Goal: Information Seeking & Learning: Learn about a topic

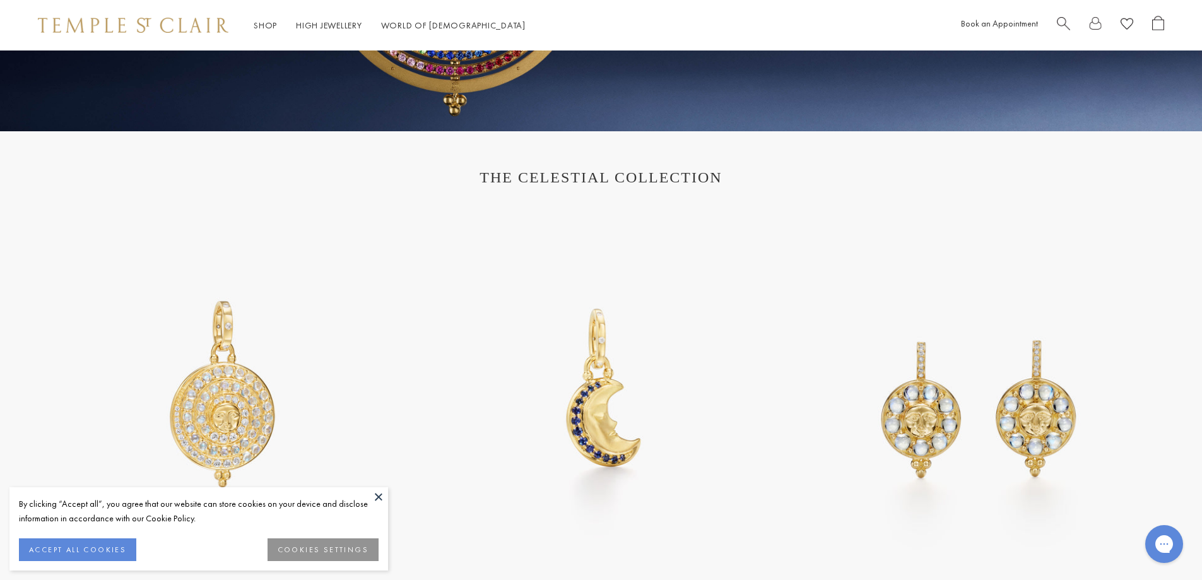
scroll to position [568, 0]
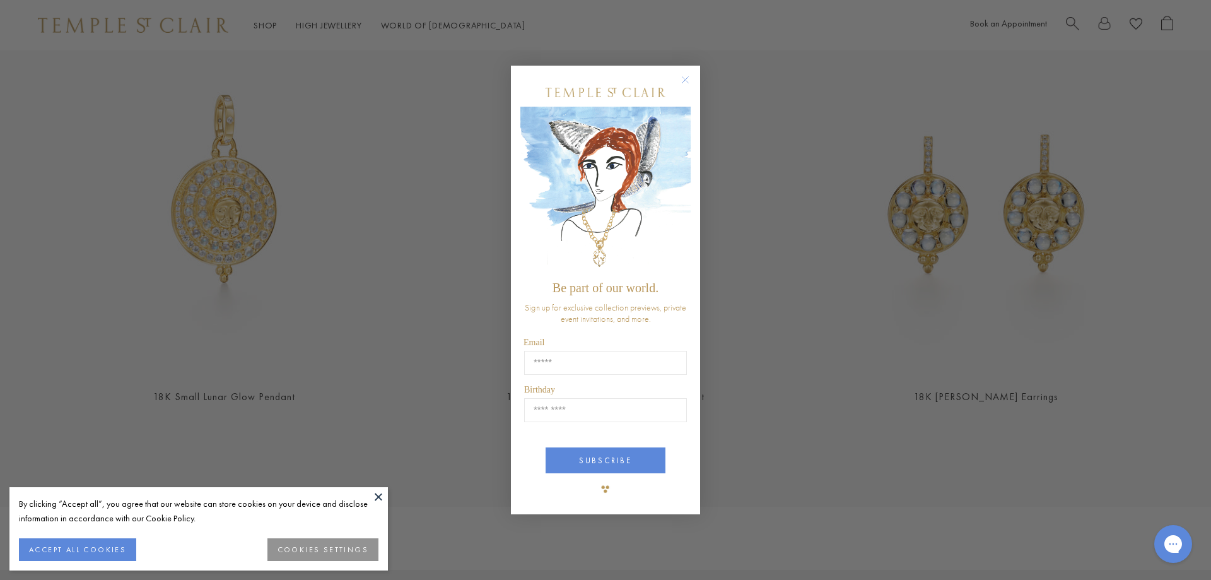
click at [682, 83] on circle "Close dialog" at bounding box center [685, 79] width 15 height 15
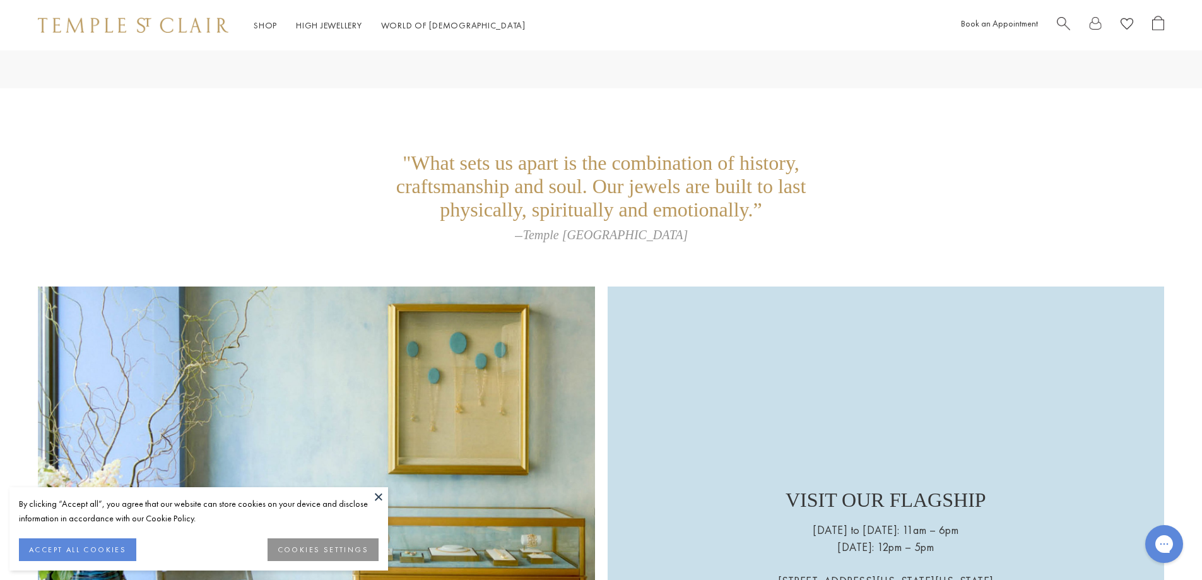
scroll to position [2975, 0]
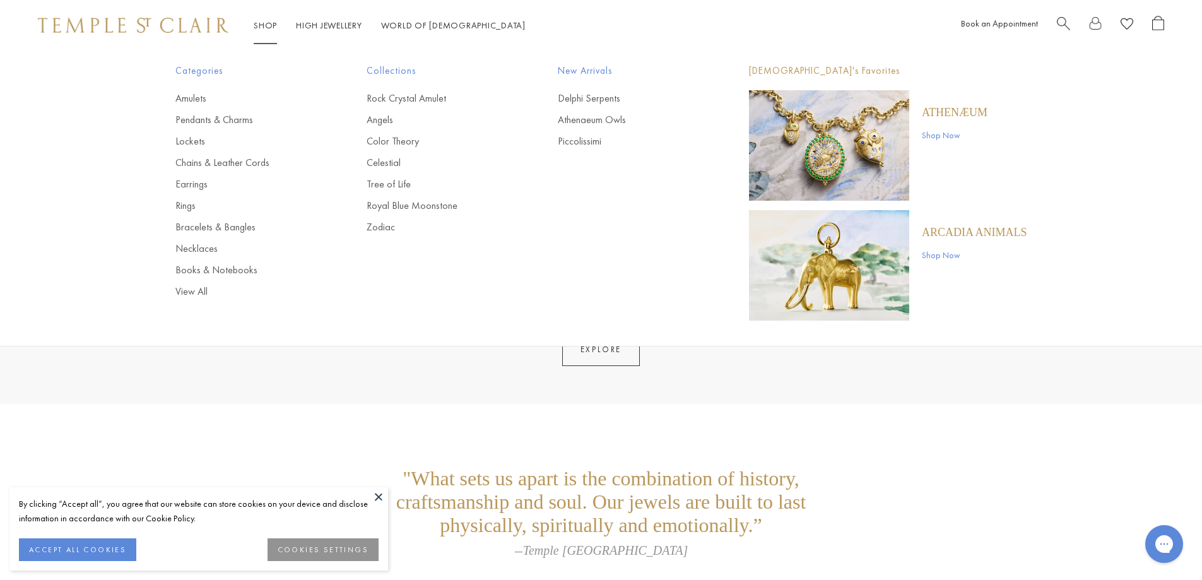
click at [269, 21] on link "Shop Shop" at bounding box center [265, 25] width 23 height 11
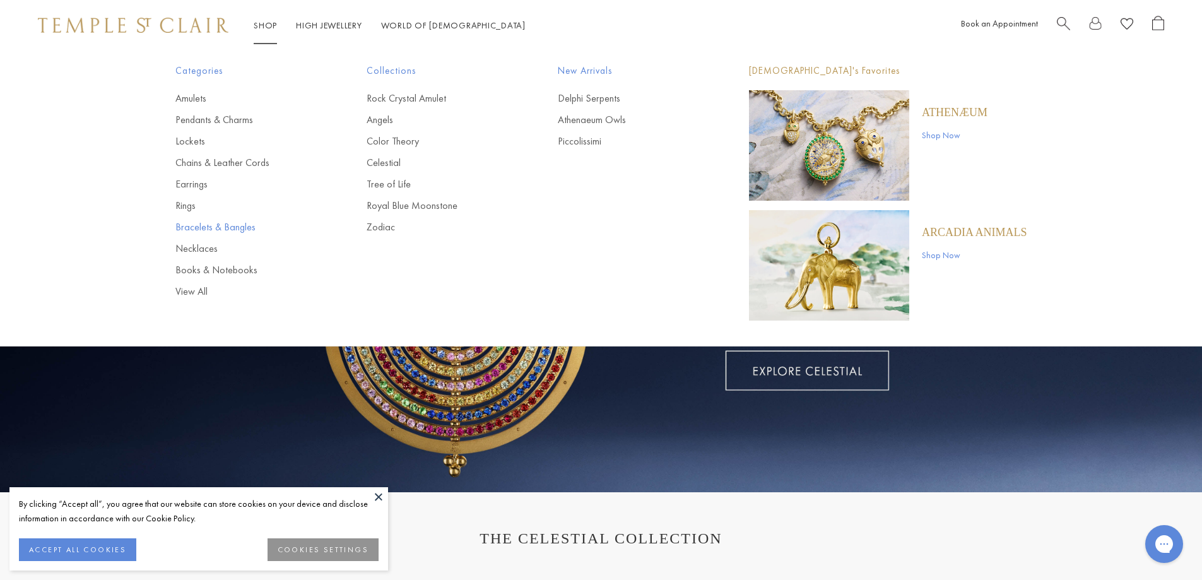
click at [185, 226] on link "Bracelets & Bangles" at bounding box center [245, 227] width 141 height 14
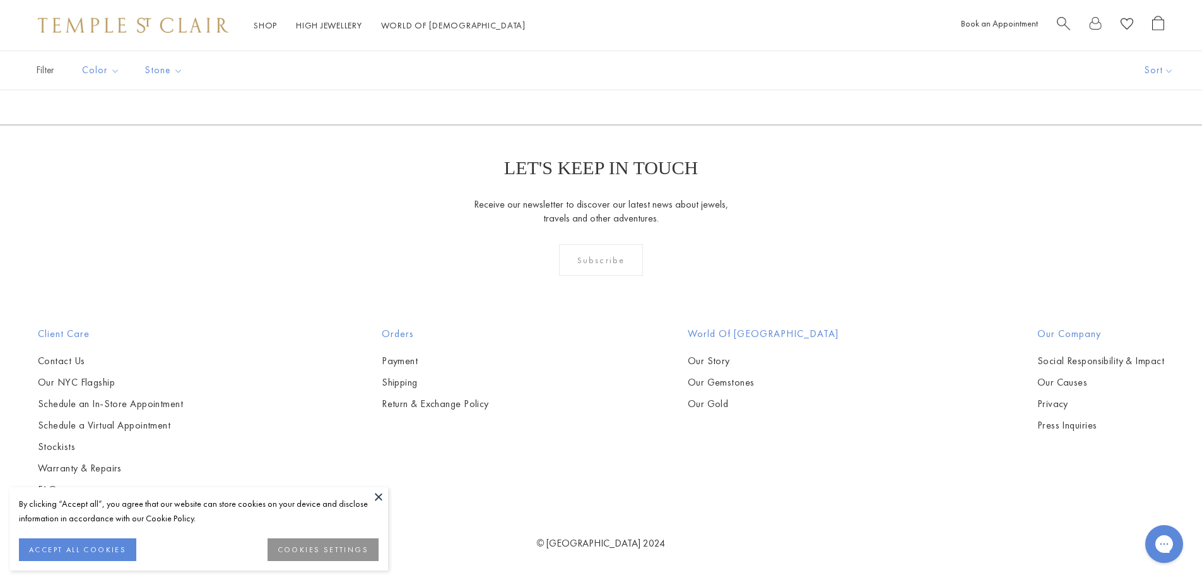
scroll to position [3721, 0]
click at [0, 0] on img at bounding box center [0, 0] width 0 height 0
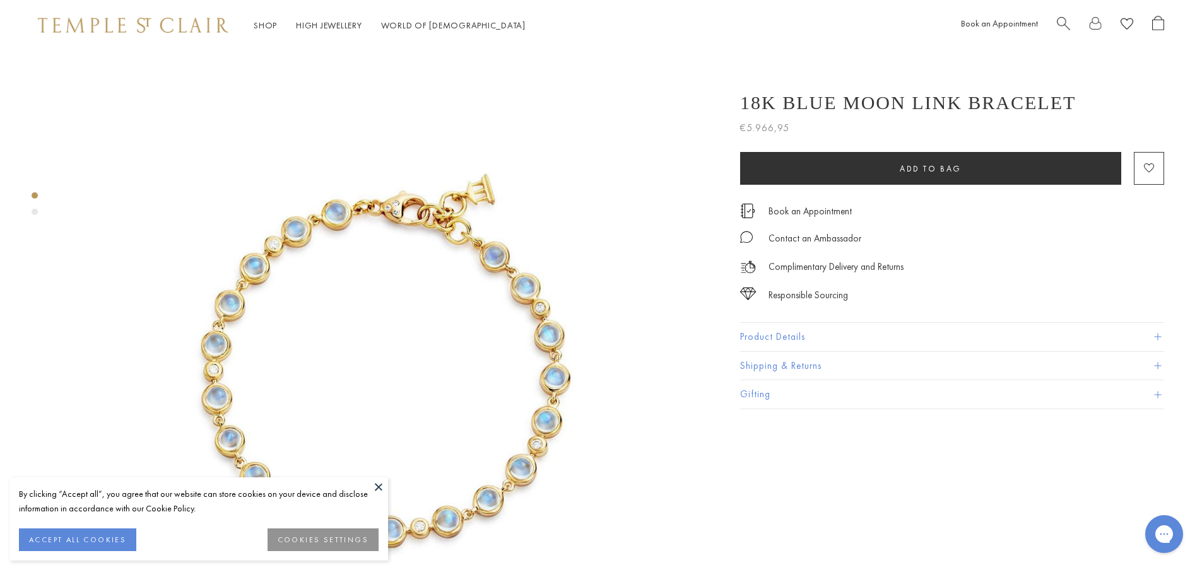
click at [791, 327] on button "Product Details" at bounding box center [952, 337] width 424 height 28
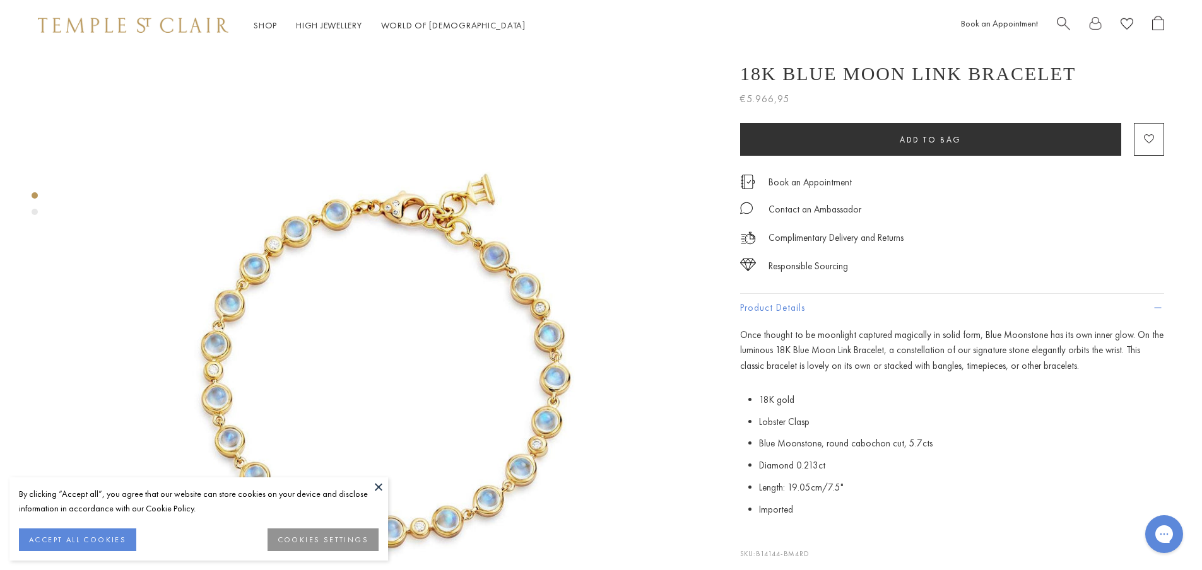
scroll to position [126, 0]
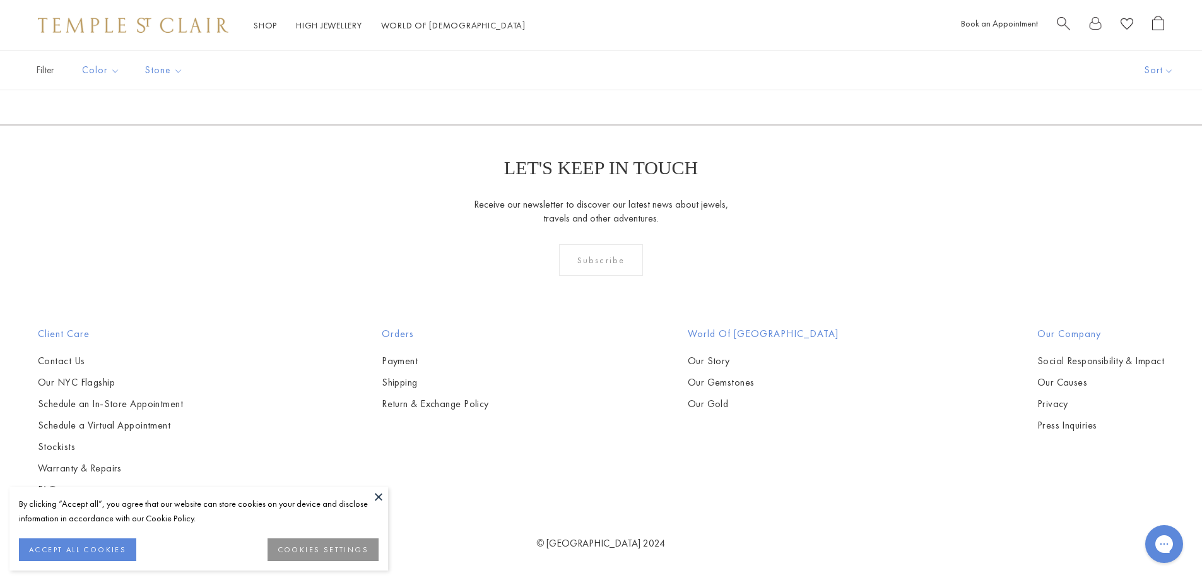
scroll to position [5042, 0]
click at [0, 0] on img at bounding box center [0, 0] width 0 height 0
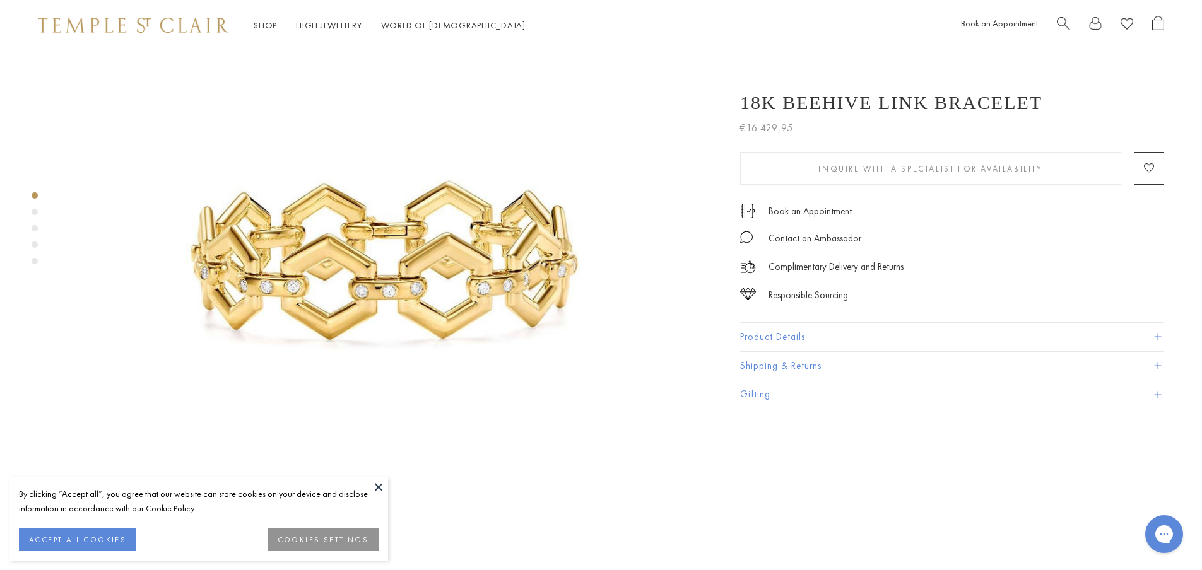
scroll to position [126, 0]
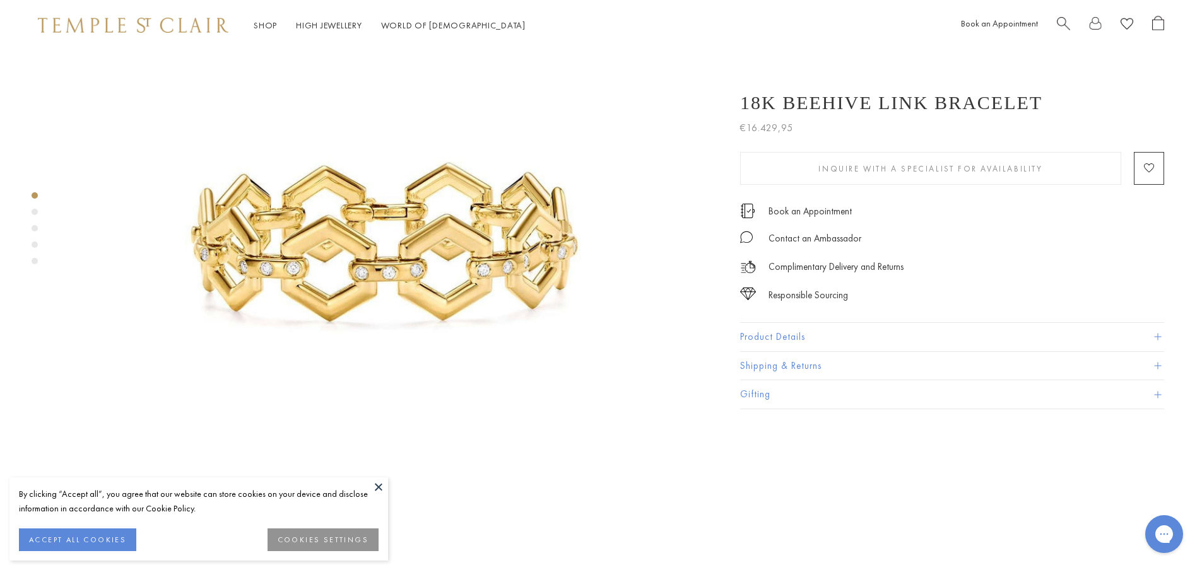
click at [800, 325] on button "Product Details" at bounding box center [952, 337] width 424 height 28
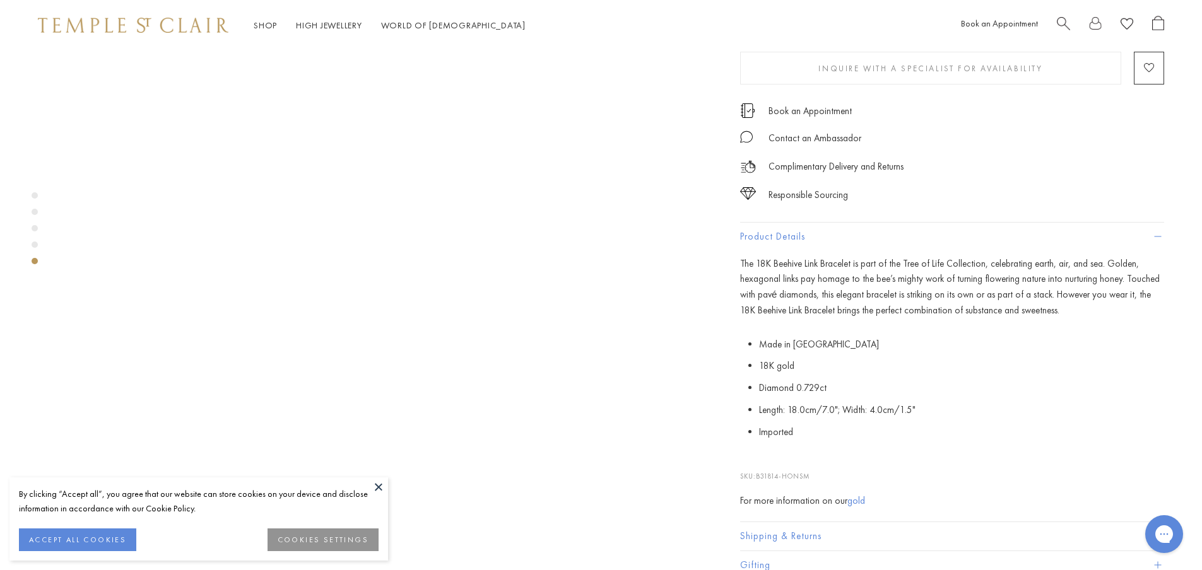
scroll to position [2586, 0]
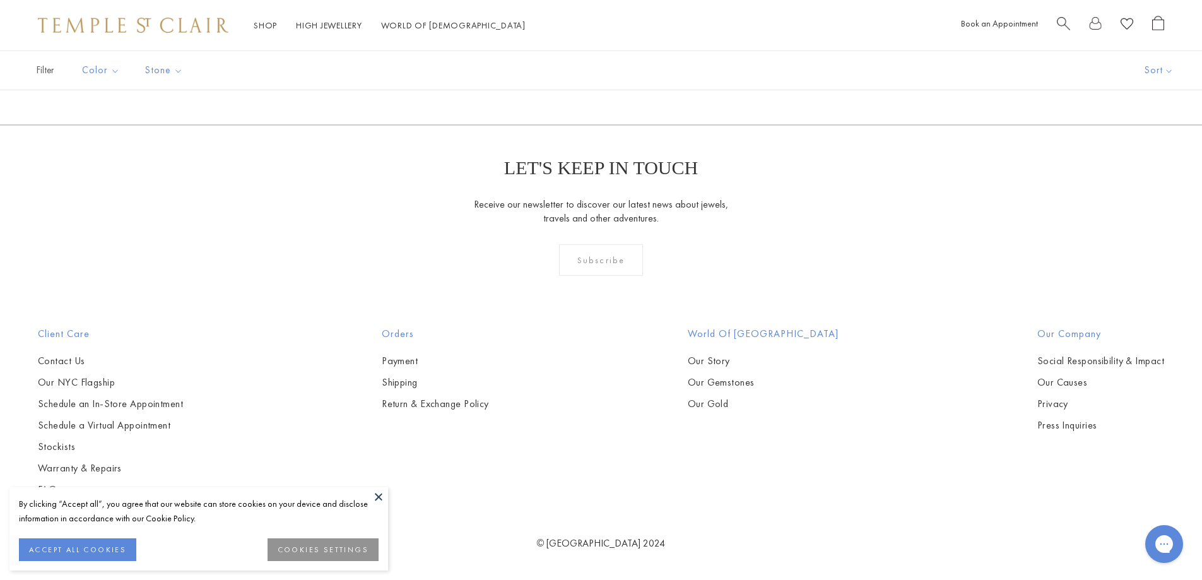
scroll to position [5417, 0]
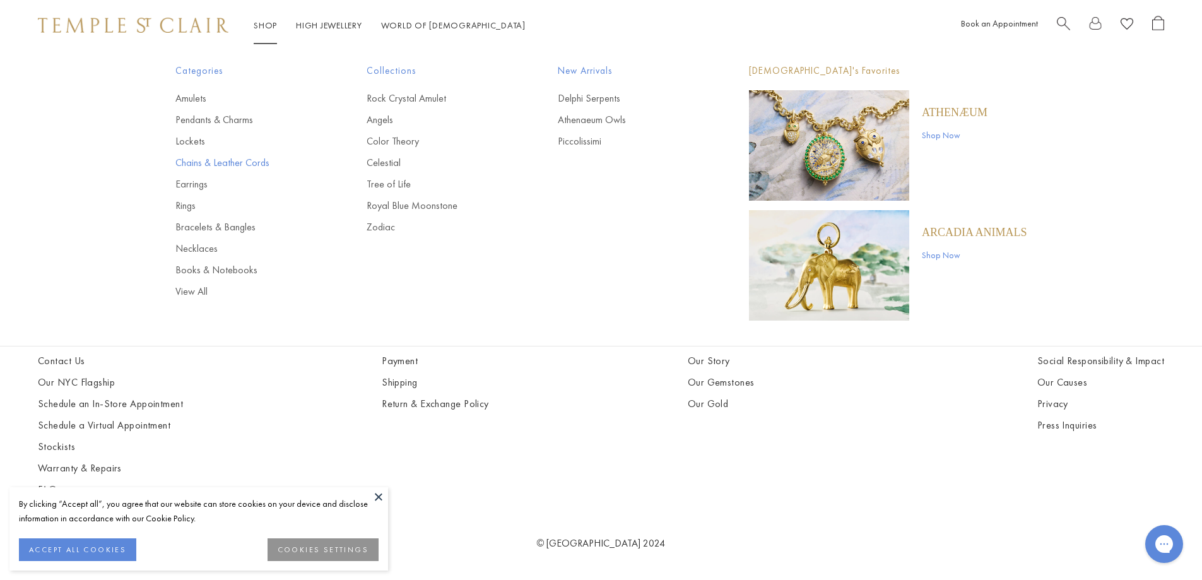
click at [202, 160] on link "Chains & Leather Cords" at bounding box center [245, 163] width 141 height 14
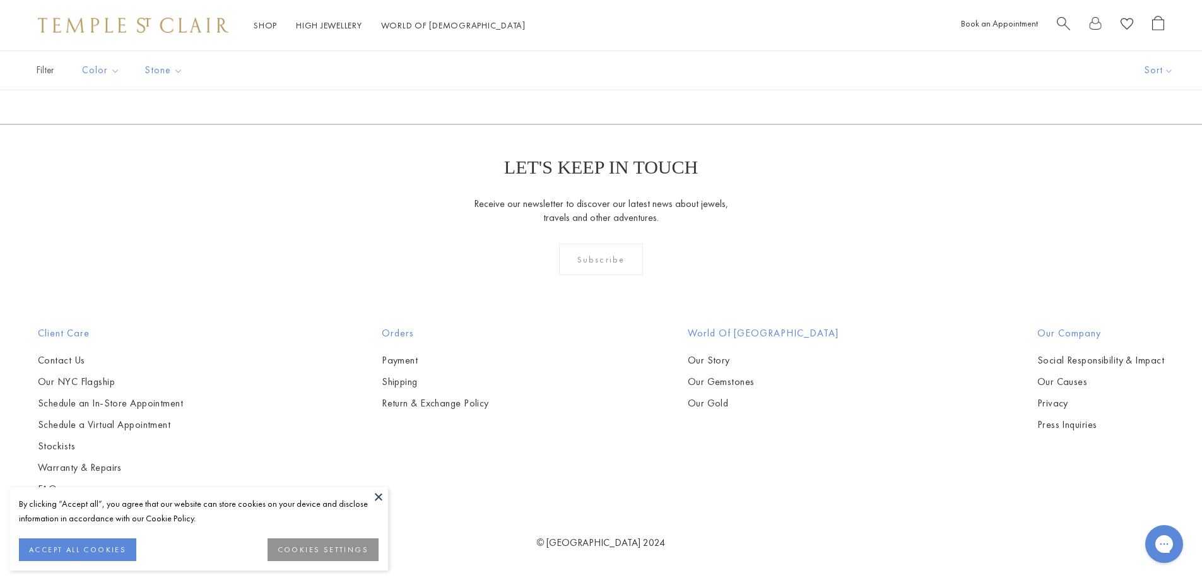
scroll to position [2460, 0]
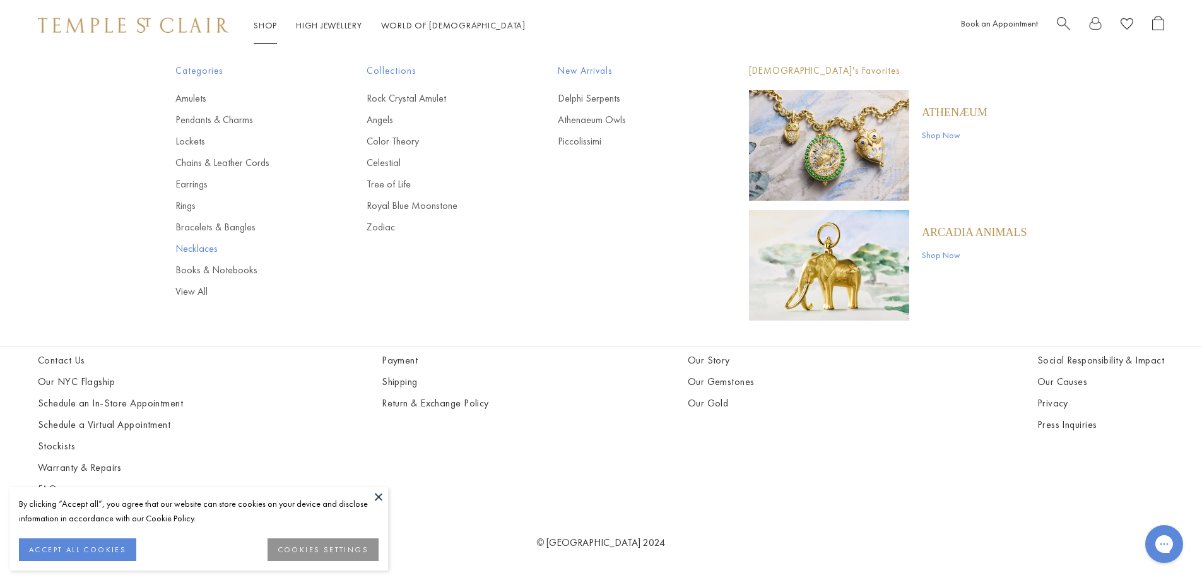
click at [211, 242] on link "Necklaces" at bounding box center [245, 249] width 141 height 14
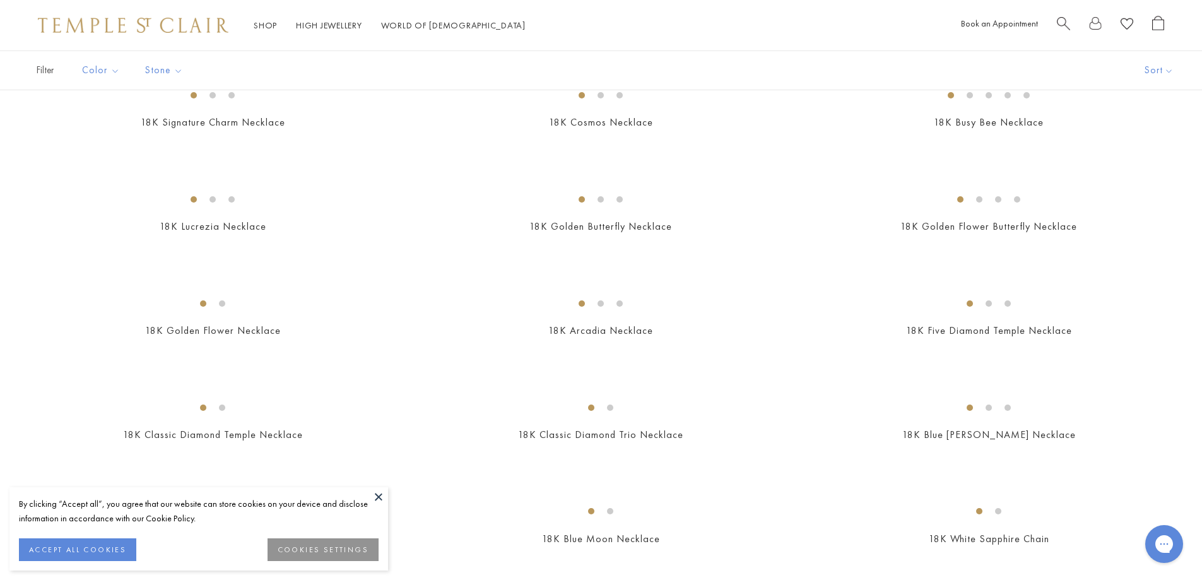
scroll to position [252, 0]
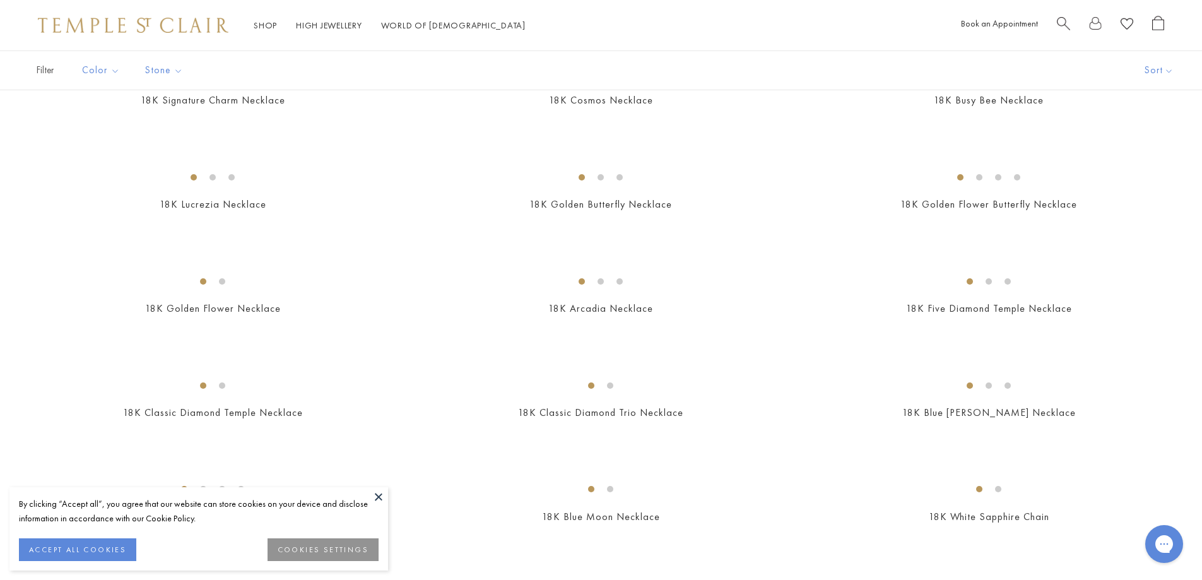
click at [372, 496] on button at bounding box center [378, 496] width 19 height 19
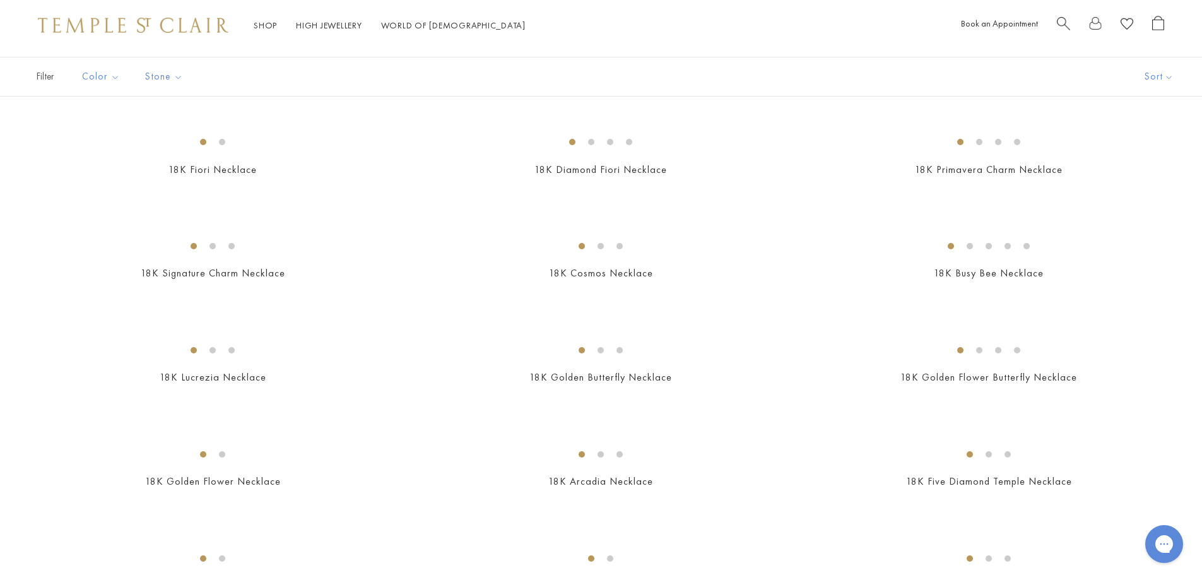
scroll to position [0, 0]
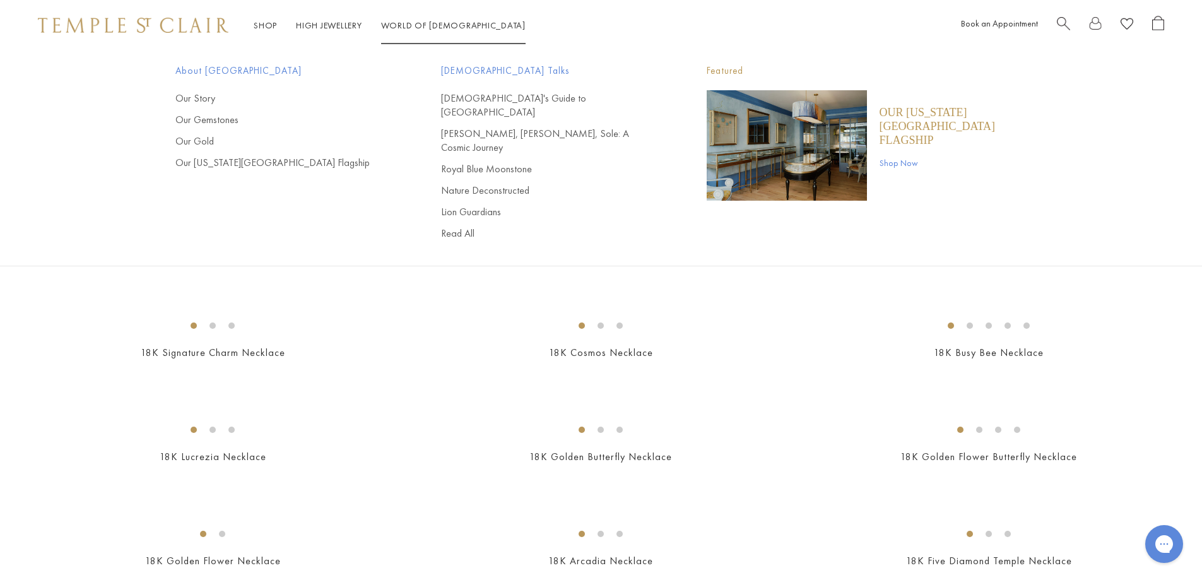
click at [428, 24] on link "World of Temple World of Temple" at bounding box center [453, 25] width 144 height 11
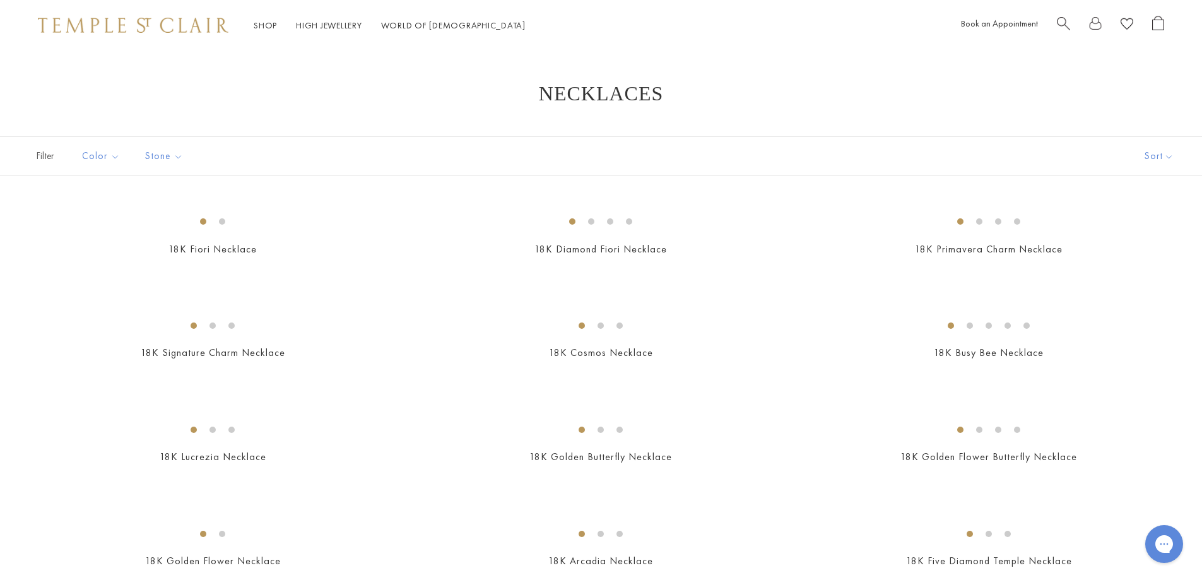
click at [189, 90] on div "About Temple St. Clair Our Story Our Gemstones Our Gold Our New York City Flags…" at bounding box center [282, 116] width 215 height 107
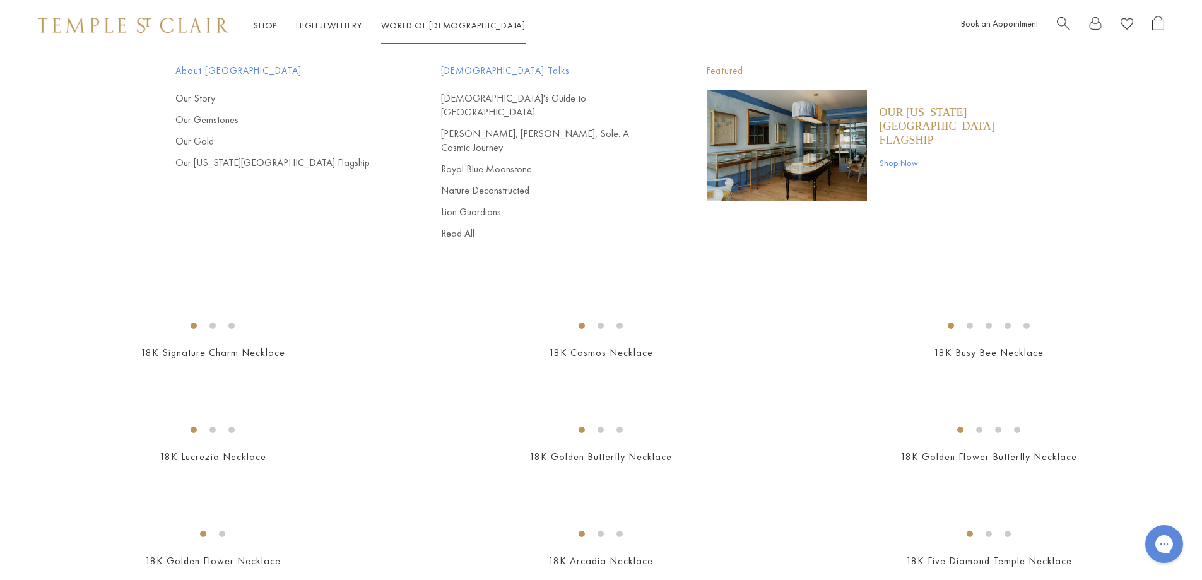
click at [436, 32] on li "World of Temple World of Temple About Temple St. Clair Our Story Our Gemstones …" at bounding box center [453, 26] width 144 height 16
click at [179, 100] on link "Our Story" at bounding box center [282, 98] width 215 height 14
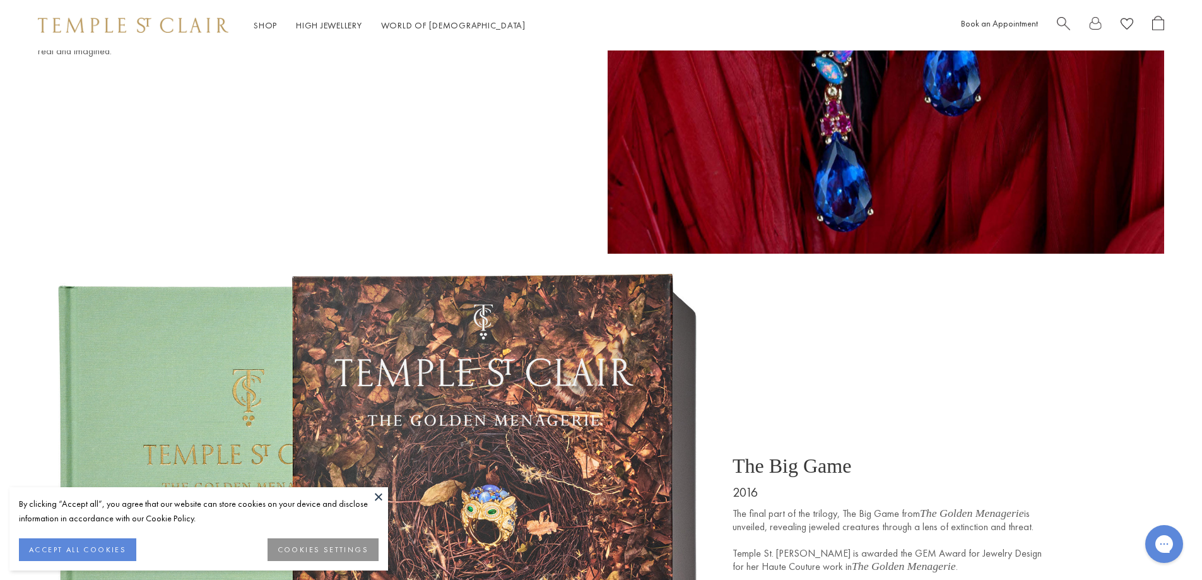
scroll to position [6055, 0]
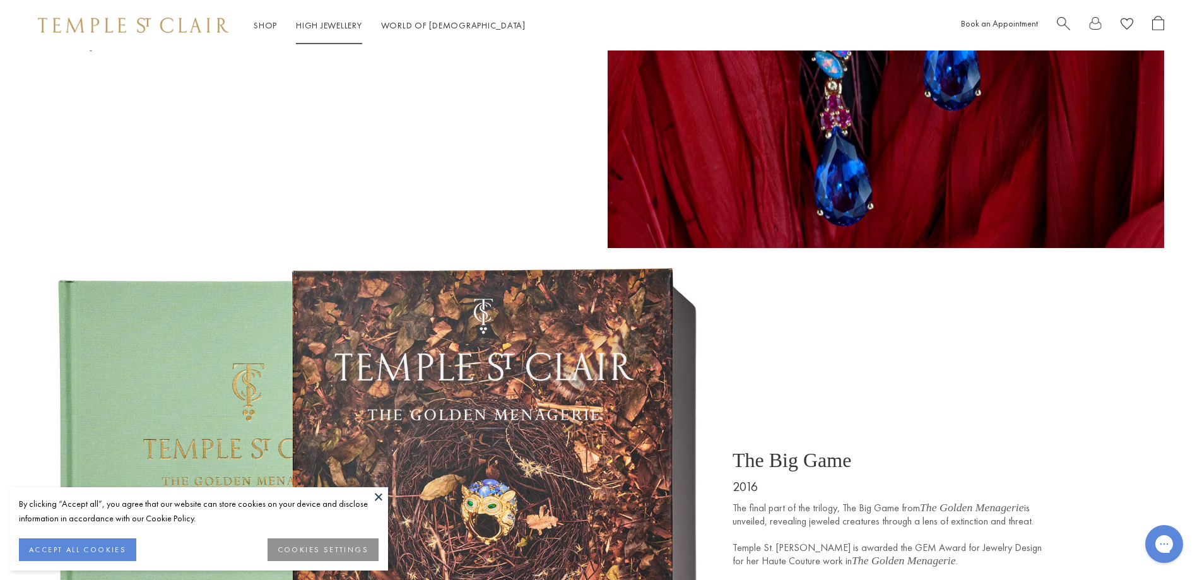
click at [327, 25] on link "High Jewellery High Jewellery" at bounding box center [329, 25] width 66 height 11
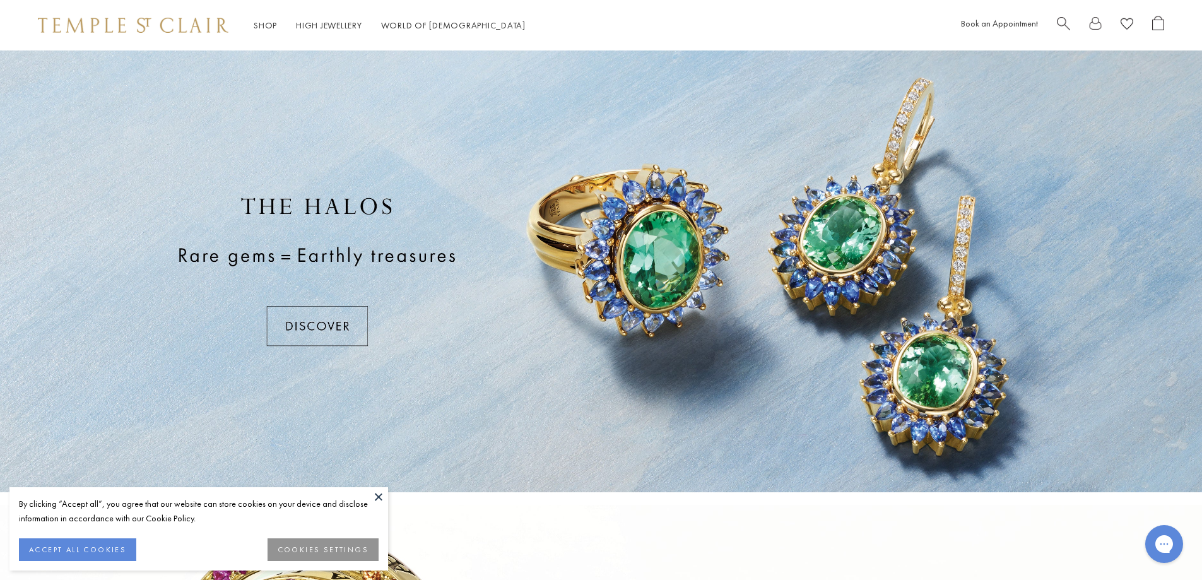
click at [281, 313] on div at bounding box center [601, 271] width 1202 height 442
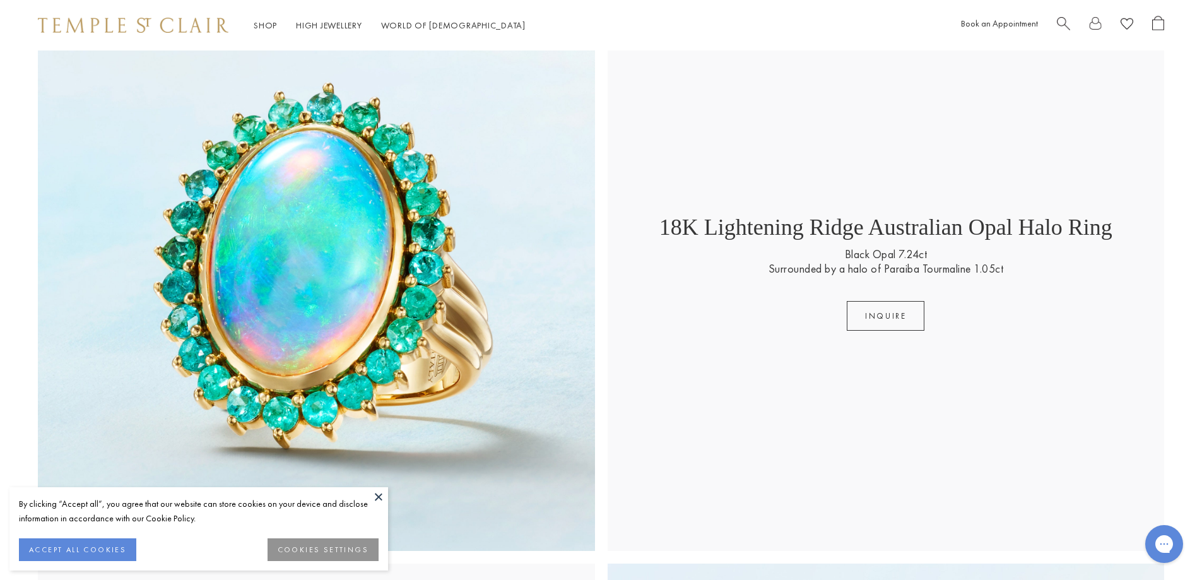
scroll to position [1649, 0]
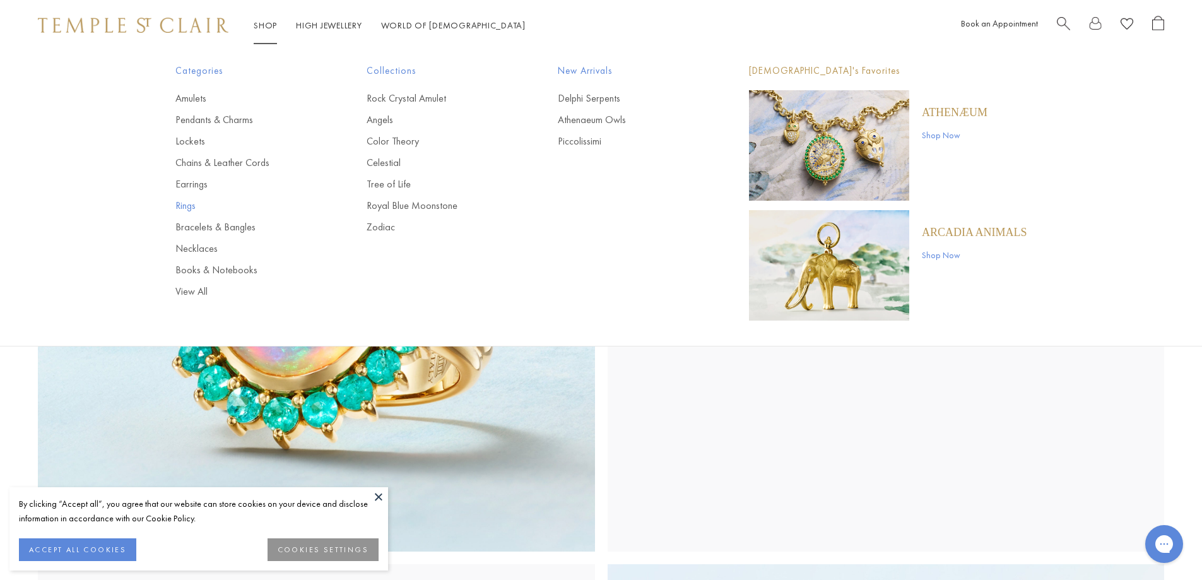
click at [185, 202] on link "Rings" at bounding box center [245, 206] width 141 height 14
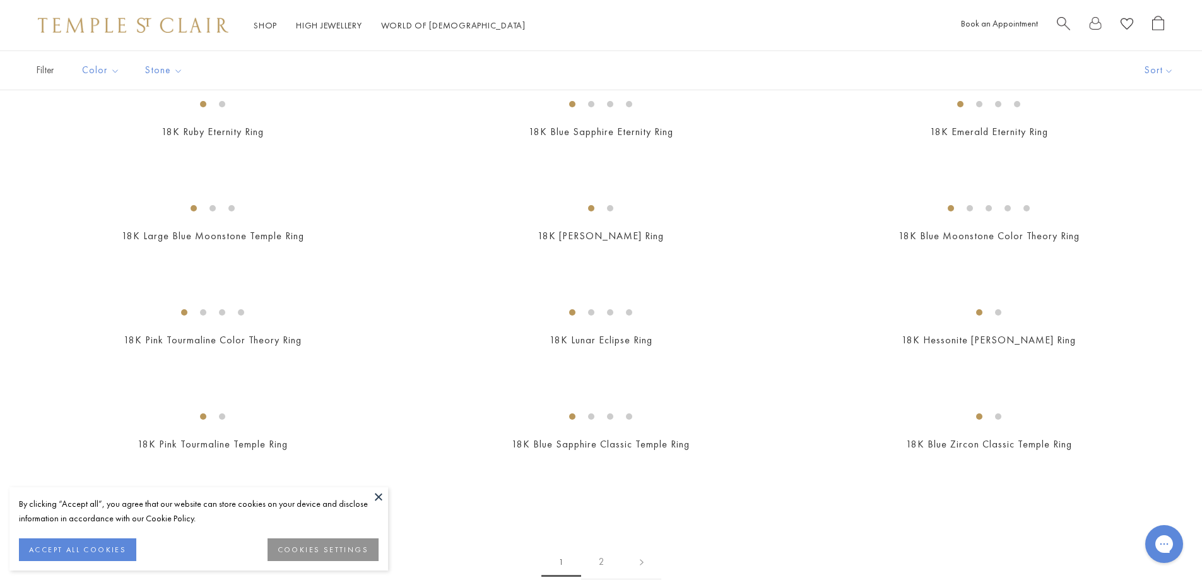
scroll to position [1388, 0]
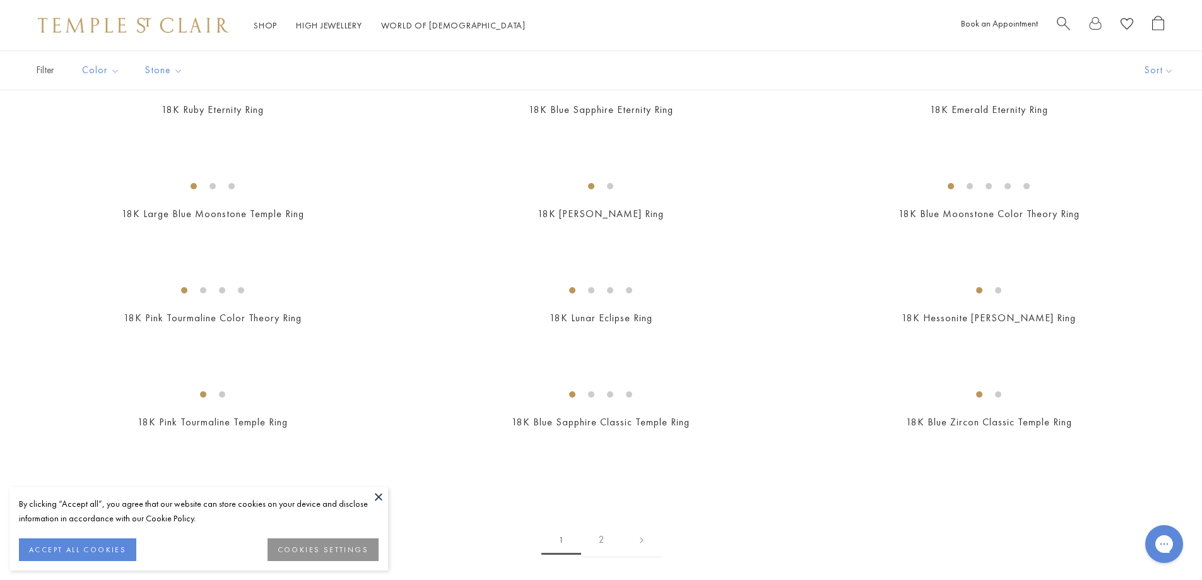
click at [0, 0] on img at bounding box center [0, 0] width 0 height 0
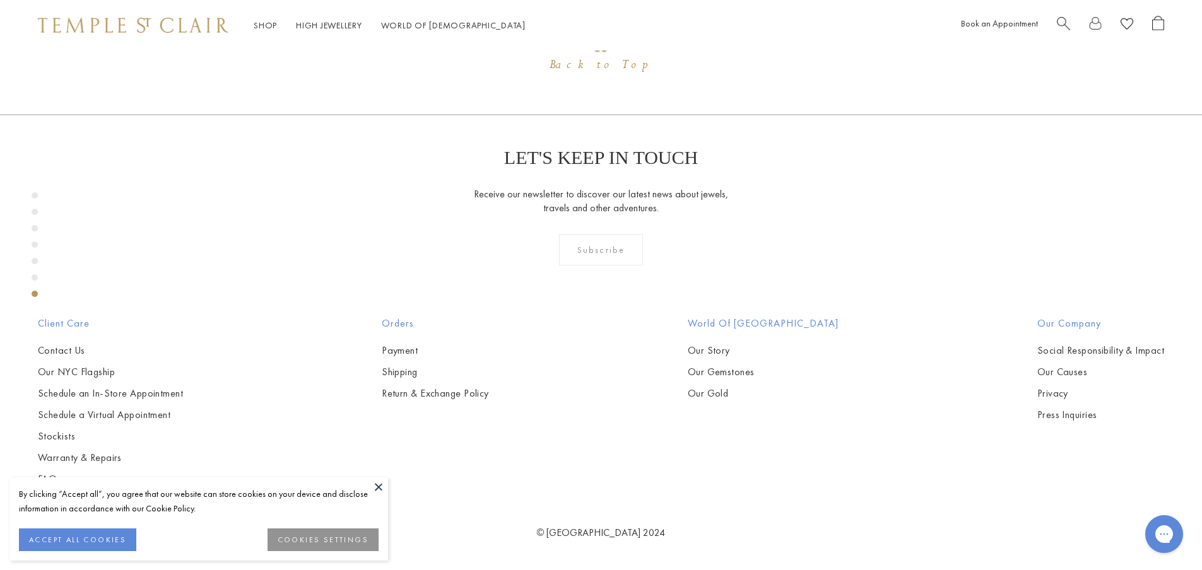
scroll to position [3961, 0]
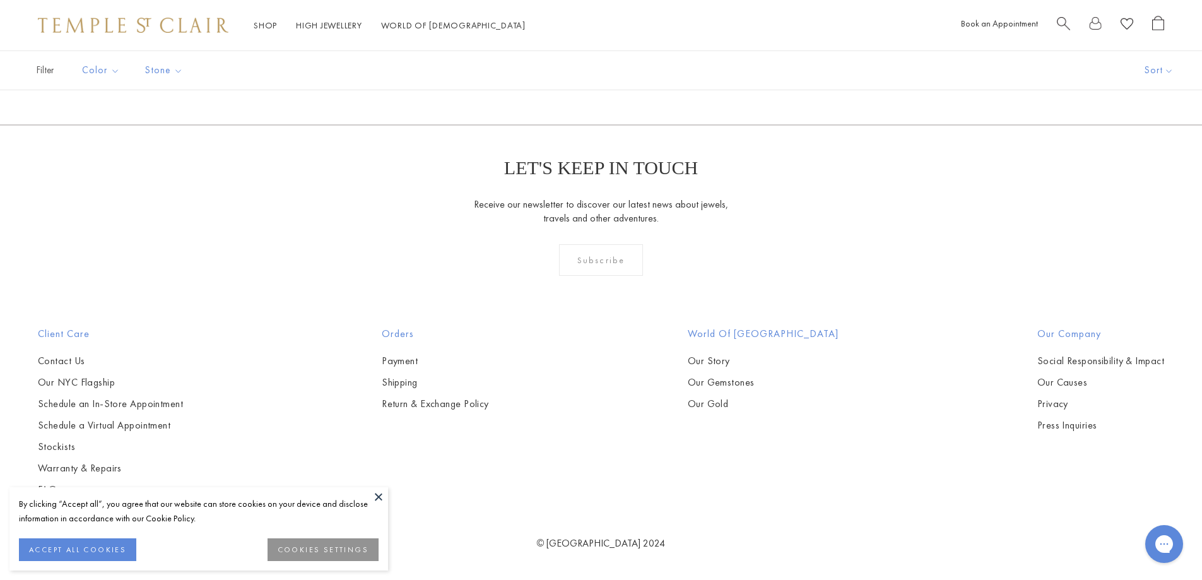
scroll to position [5109, 0]
click at [0, 0] on img at bounding box center [0, 0] width 0 height 0
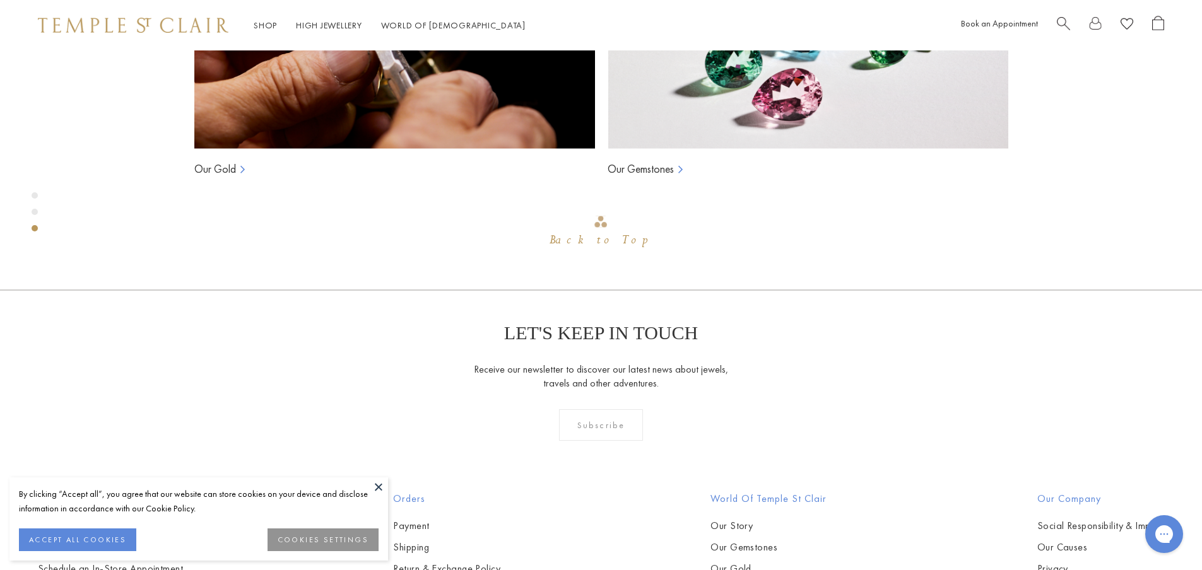
scroll to position [1438, 0]
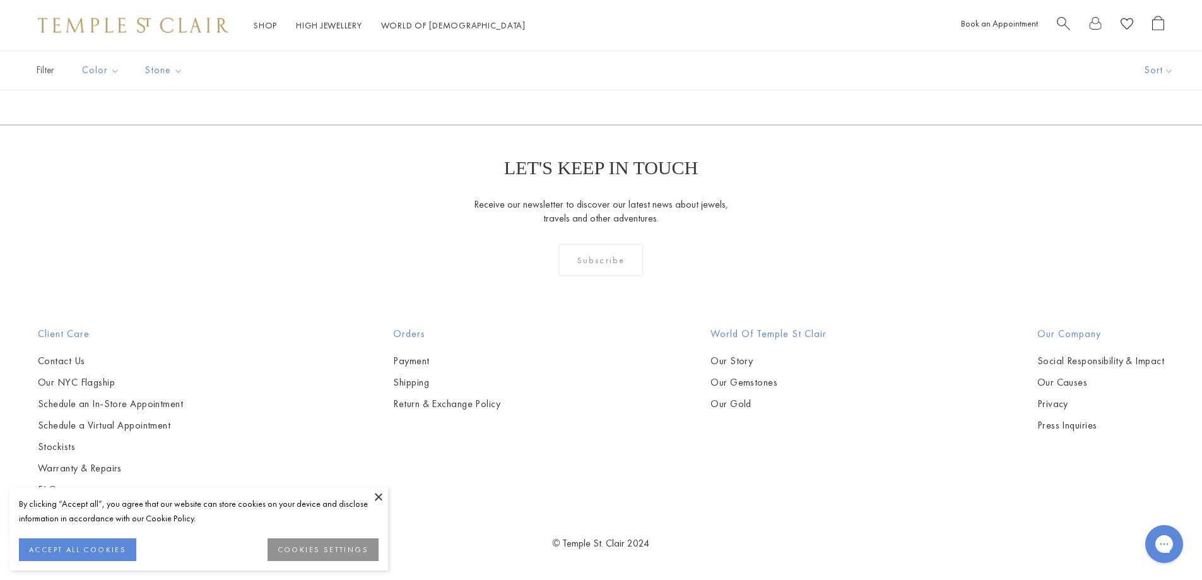
scroll to position [5361, 0]
